Goal: Transaction & Acquisition: Download file/media

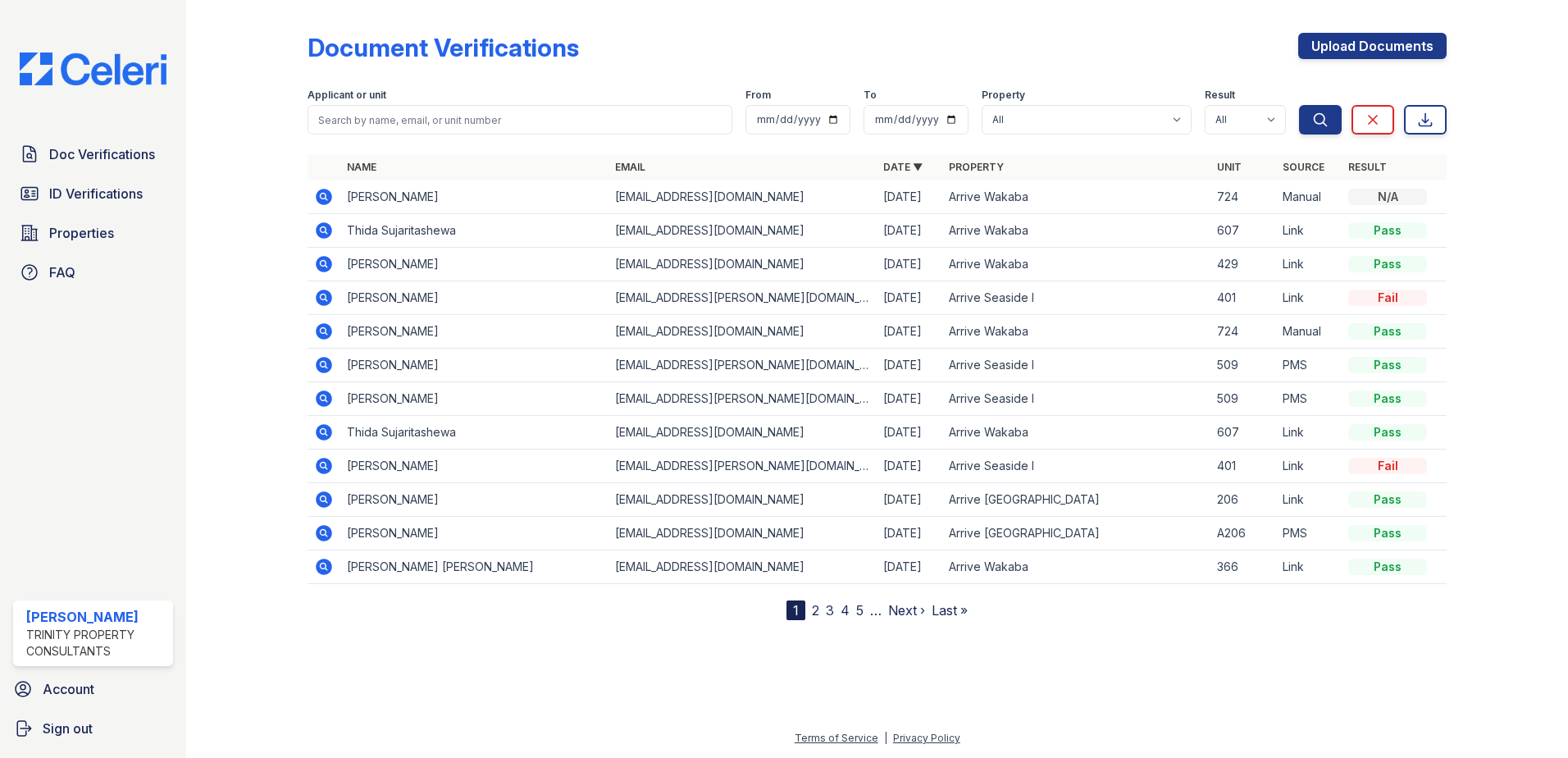
click at [329, 230] on icon at bounding box center [324, 230] width 16 height 16
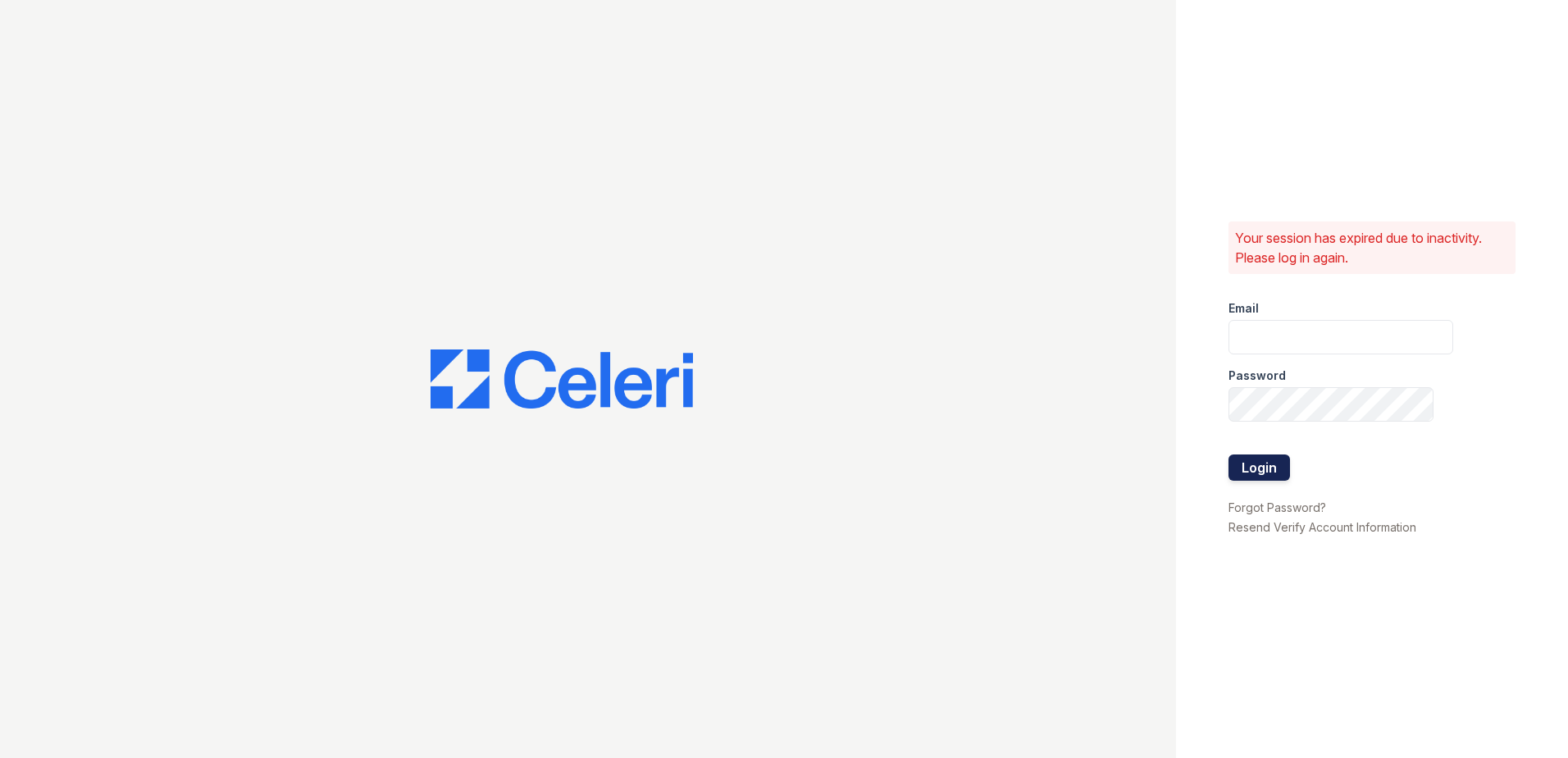
type input "[EMAIL_ADDRESS][DOMAIN_NAME]"
click at [1248, 467] on button "Login" at bounding box center [1258, 468] width 61 height 26
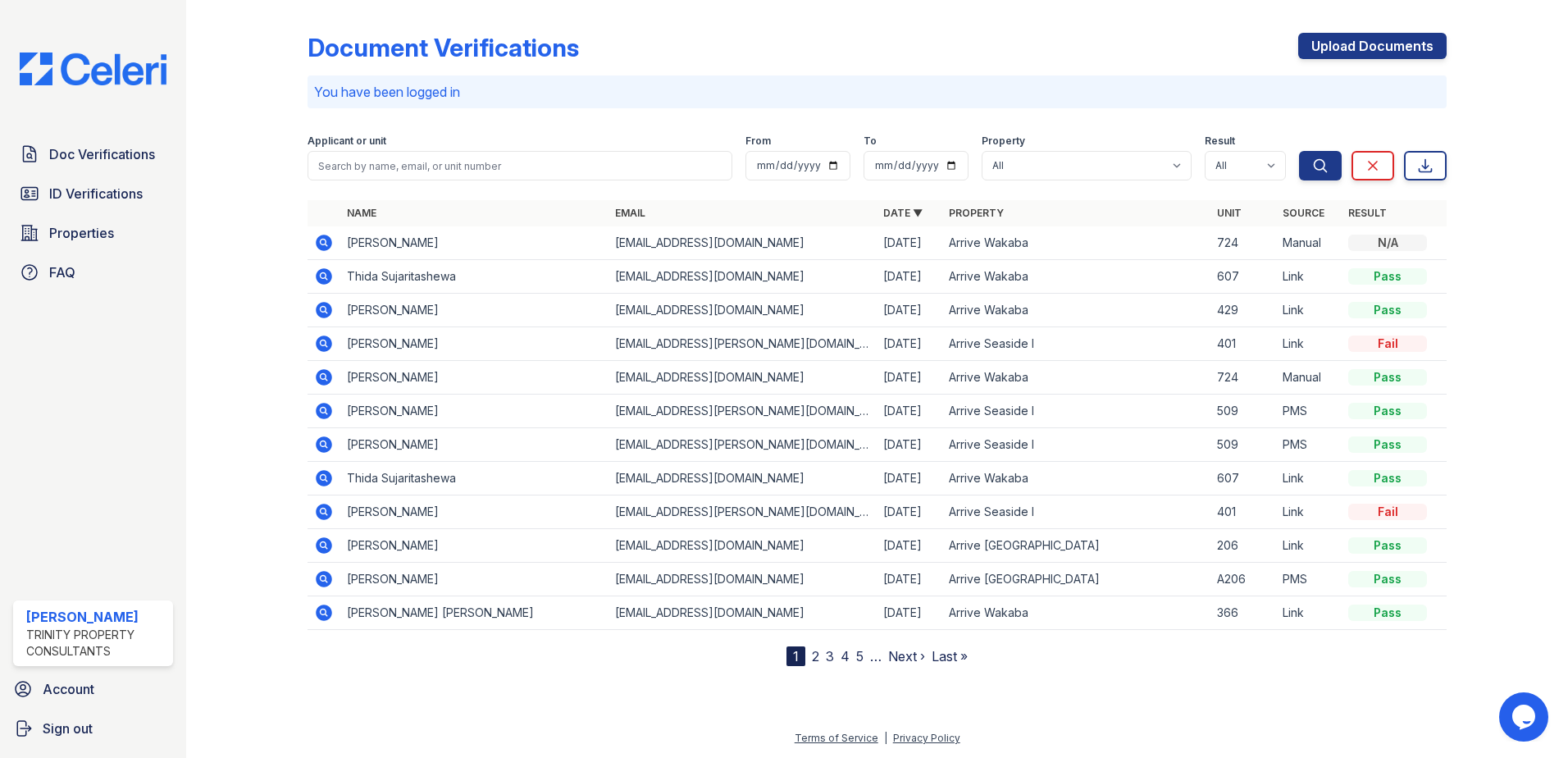
click at [326, 270] on icon at bounding box center [324, 277] width 16 height 16
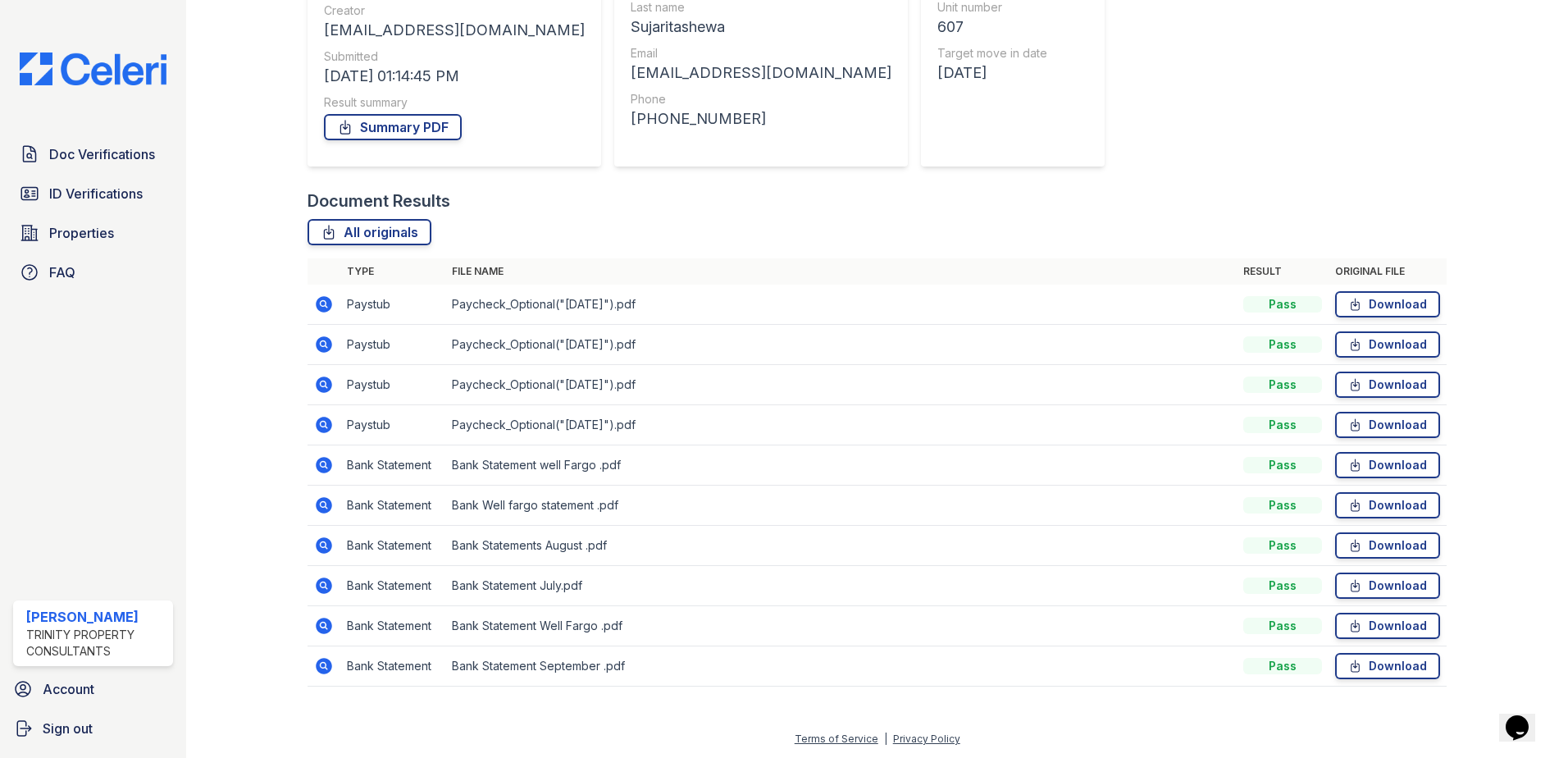
scroll to position [215, 0]
click at [1377, 421] on link "Download" at bounding box center [1387, 424] width 105 height 26
click at [326, 460] on icon at bounding box center [324, 464] width 16 height 16
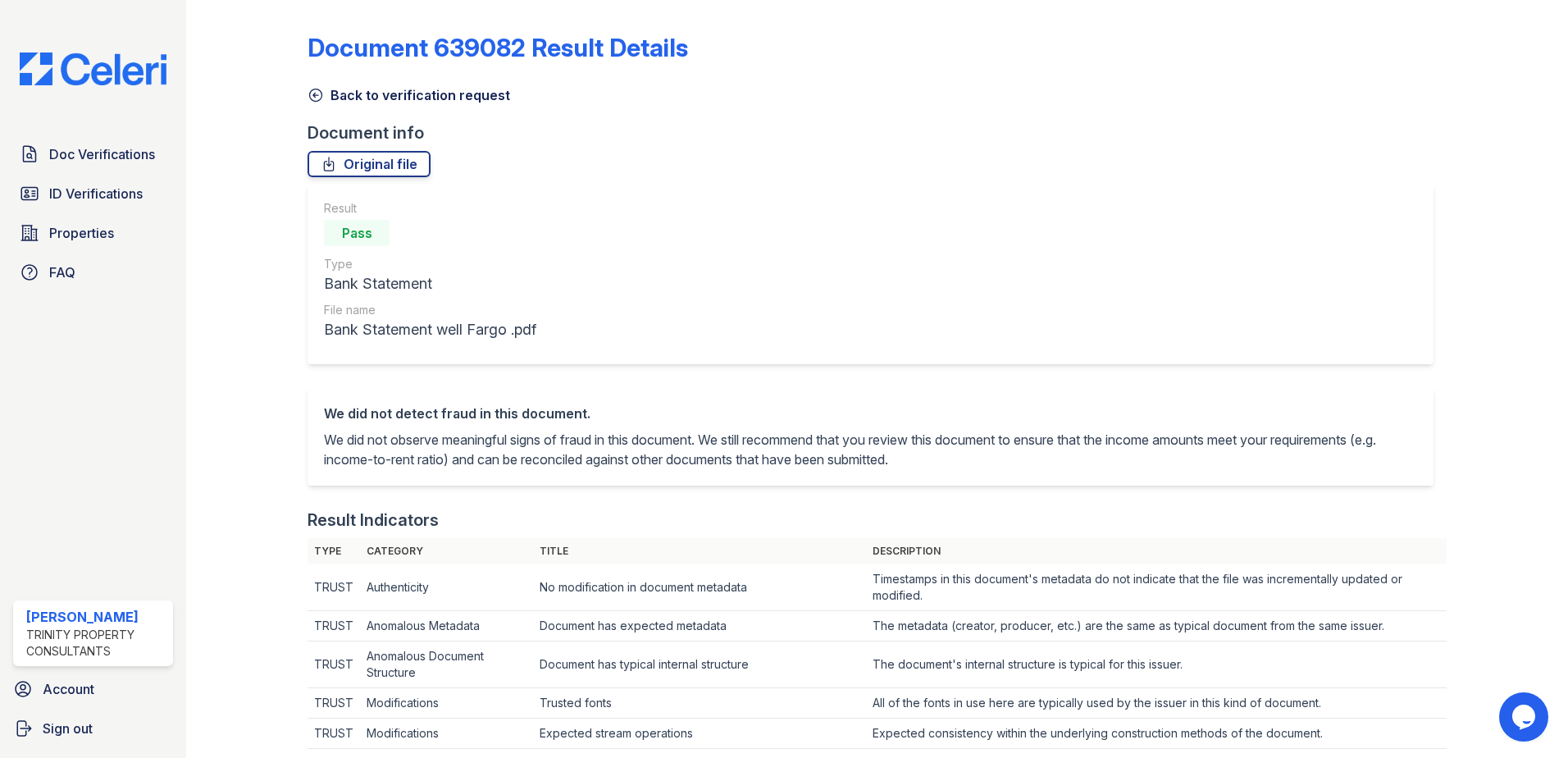
click at [318, 100] on icon at bounding box center [316, 95] width 16 height 16
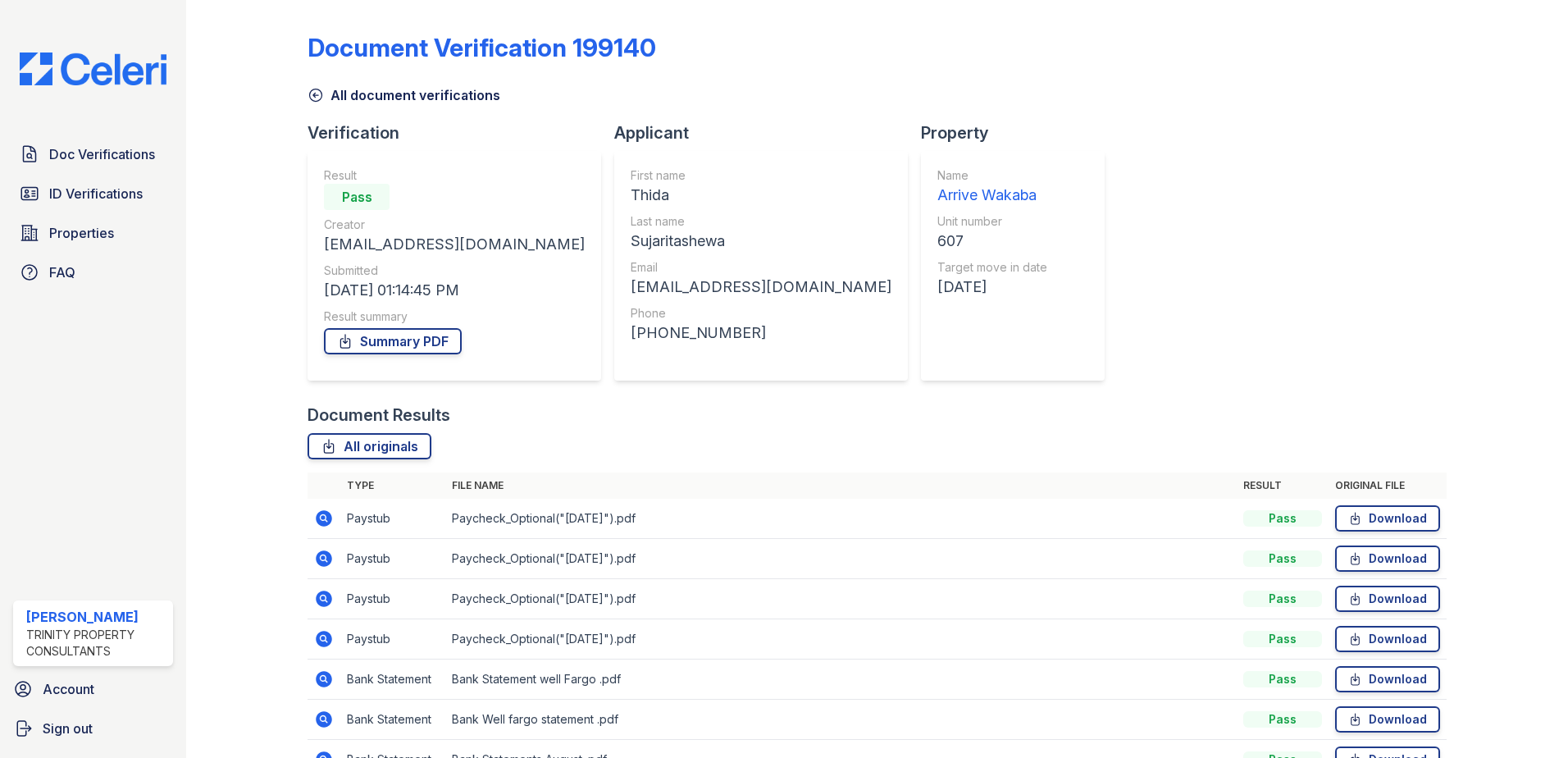
click at [310, 92] on icon at bounding box center [316, 95] width 16 height 16
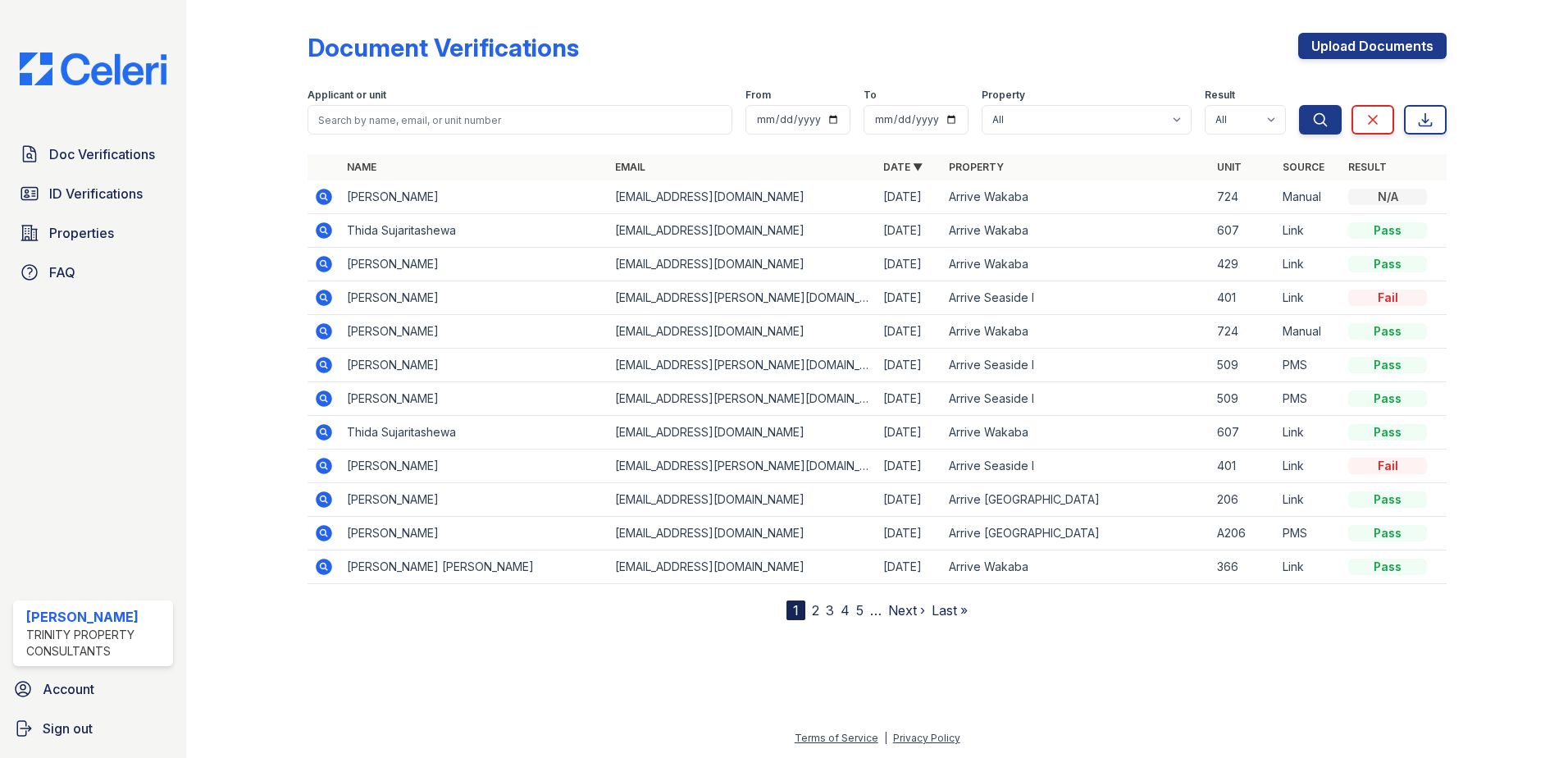
drag, startPoint x: 329, startPoint y: 236, endPoint x: 340, endPoint y: 237, distance: 11.0
click at [329, 236] on icon at bounding box center [324, 230] width 16 height 16
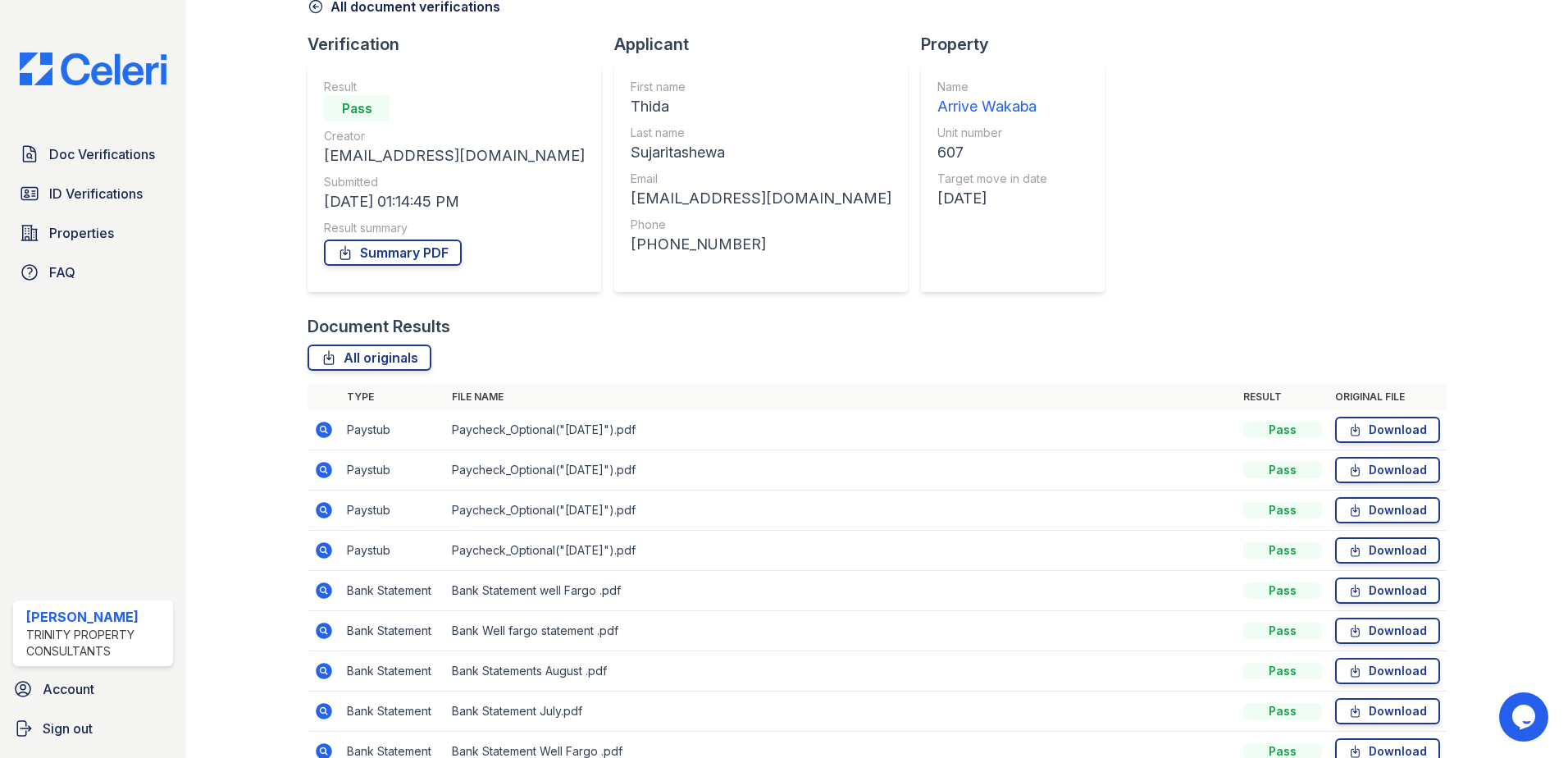
scroll to position [215, 0]
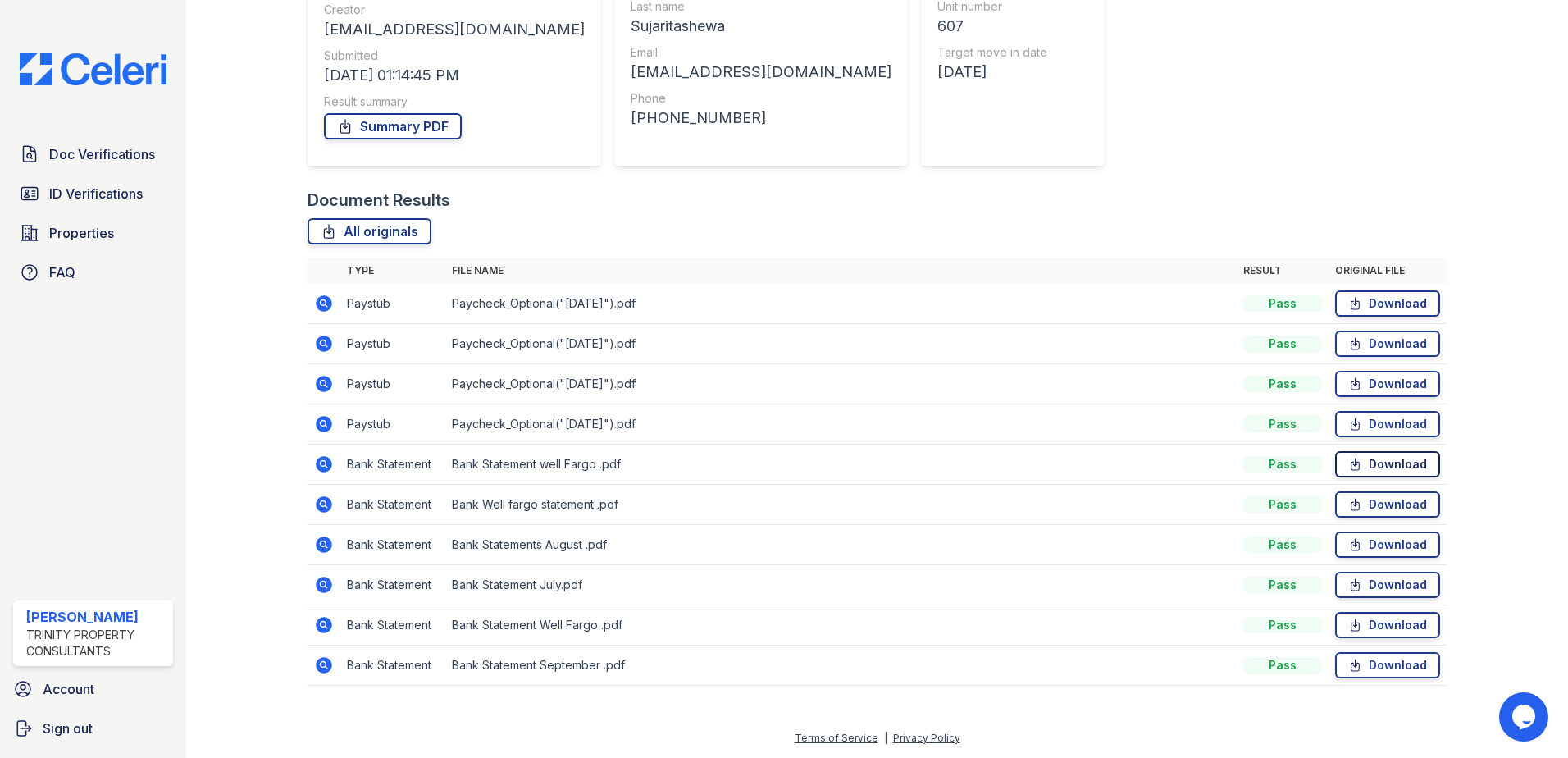
click at [1388, 468] on link "Download" at bounding box center [1387, 464] width 105 height 26
click at [1365, 511] on link "Download" at bounding box center [1387, 504] width 105 height 26
click at [1388, 540] on link "Download" at bounding box center [1387, 544] width 105 height 26
click at [326, 586] on icon at bounding box center [324, 584] width 16 height 16
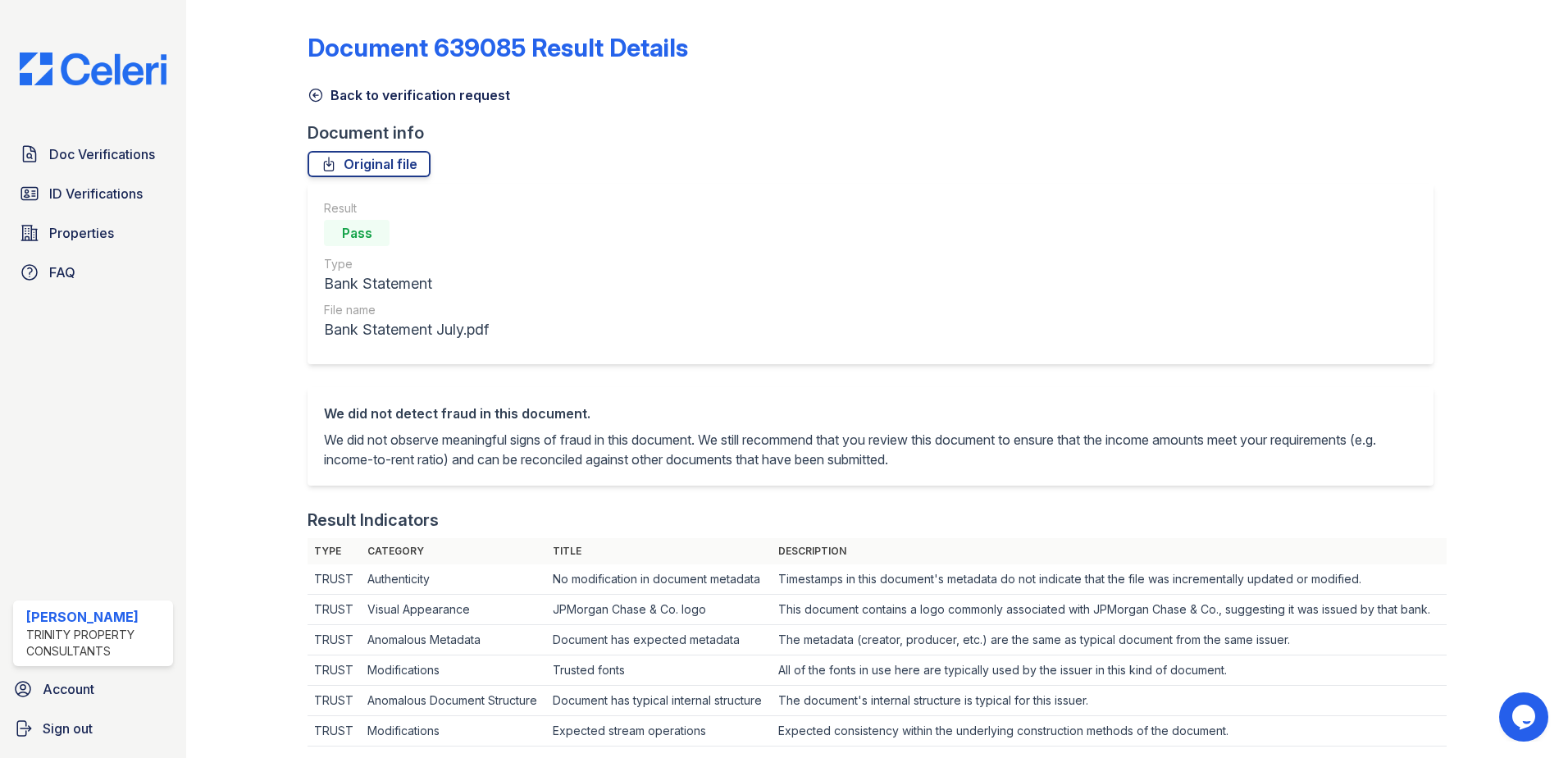
click at [315, 100] on icon at bounding box center [316, 95] width 16 height 16
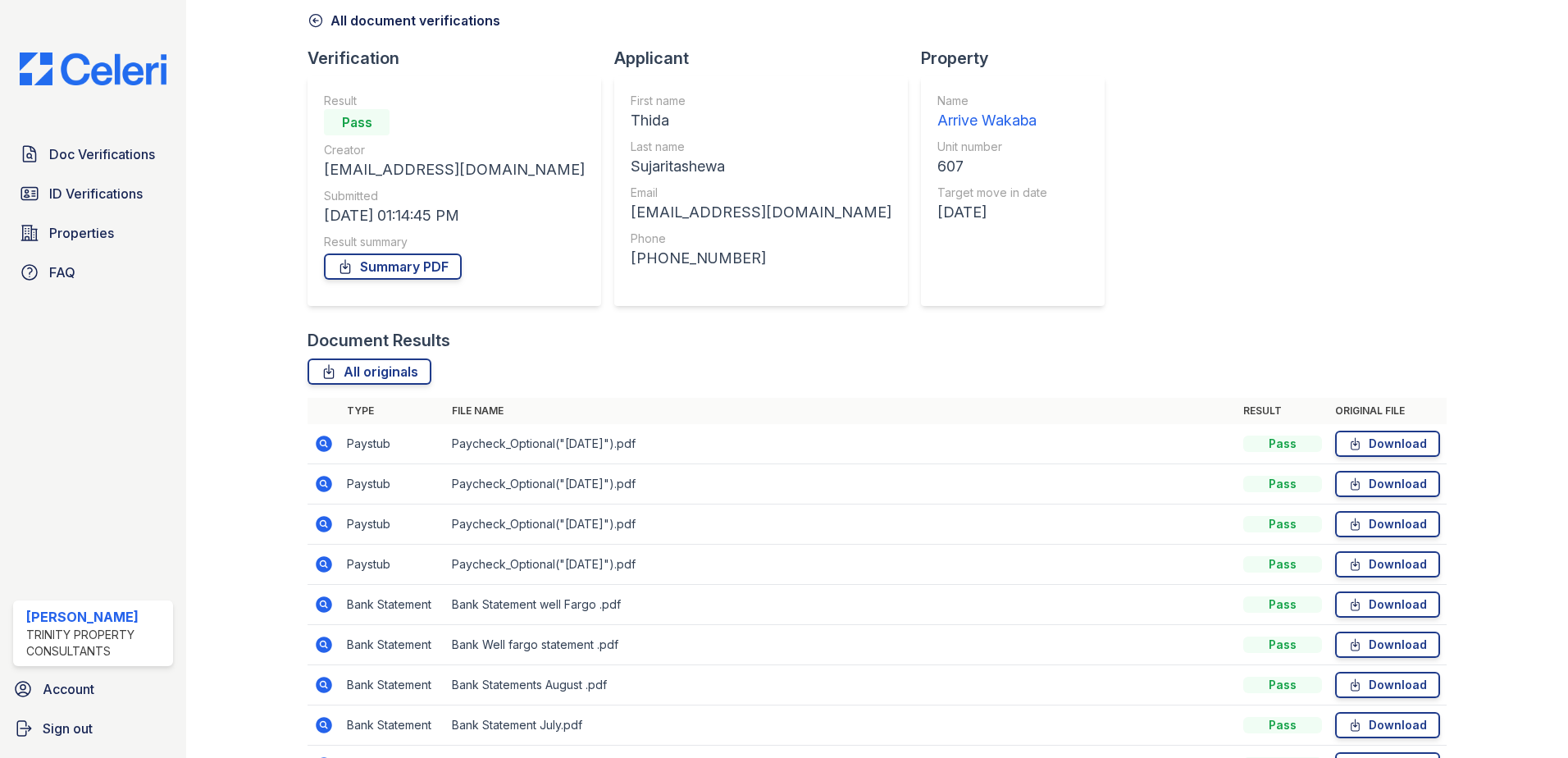
scroll to position [164, 0]
